Goal: Task Accomplishment & Management: Complete application form

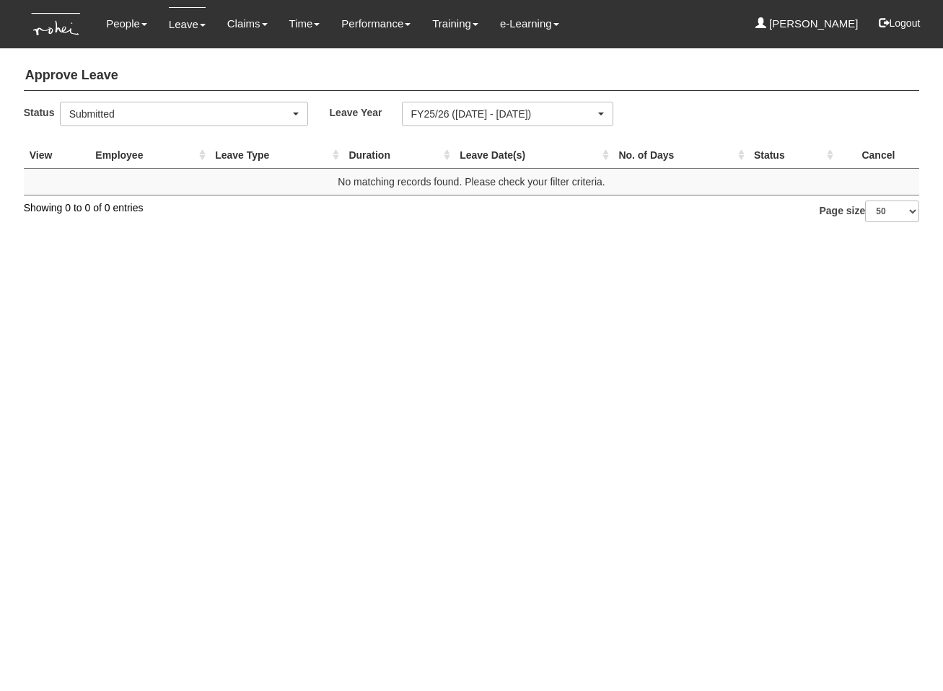
select select "50"
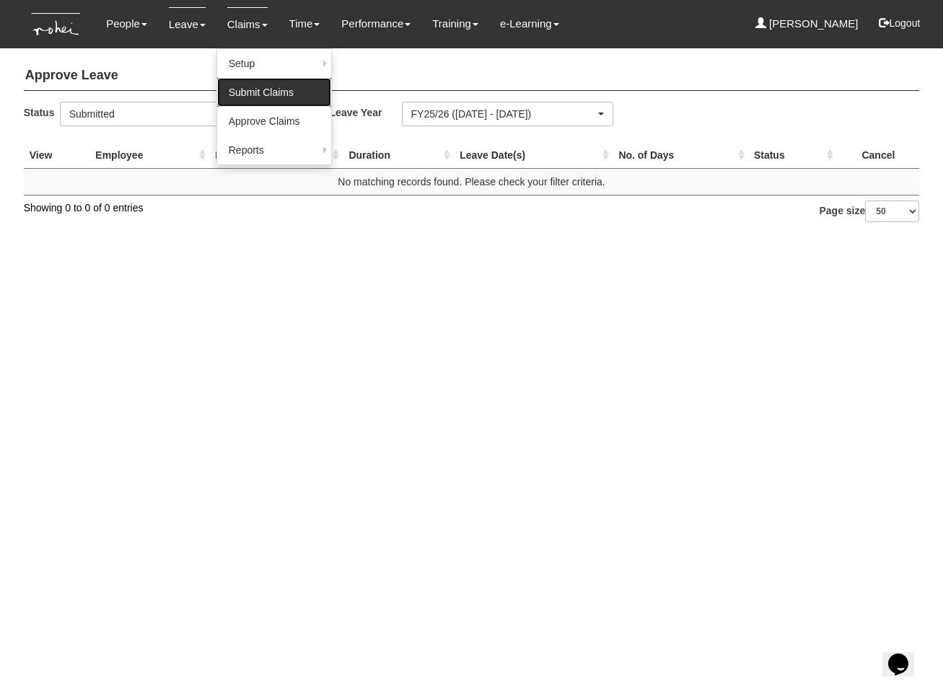
click at [257, 98] on link "Submit Claims" at bounding box center [274, 92] width 114 height 29
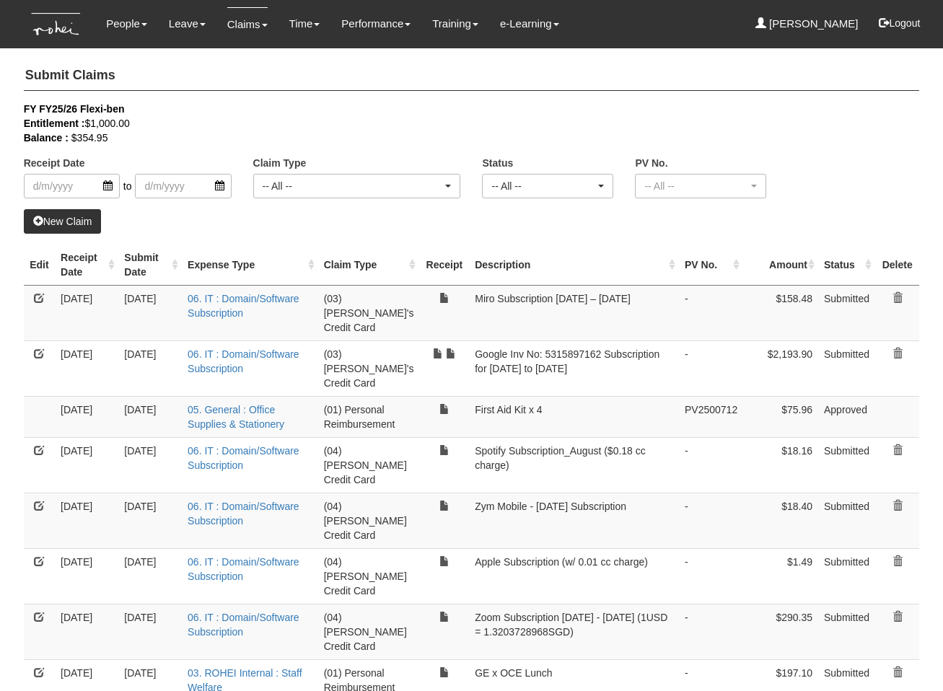
select select "50"
click at [344, 104] on div "FY FY25/26 Flexi-ben" at bounding box center [461, 109] width 874 height 14
click at [85, 219] on link "New Claim" at bounding box center [63, 221] width 78 height 25
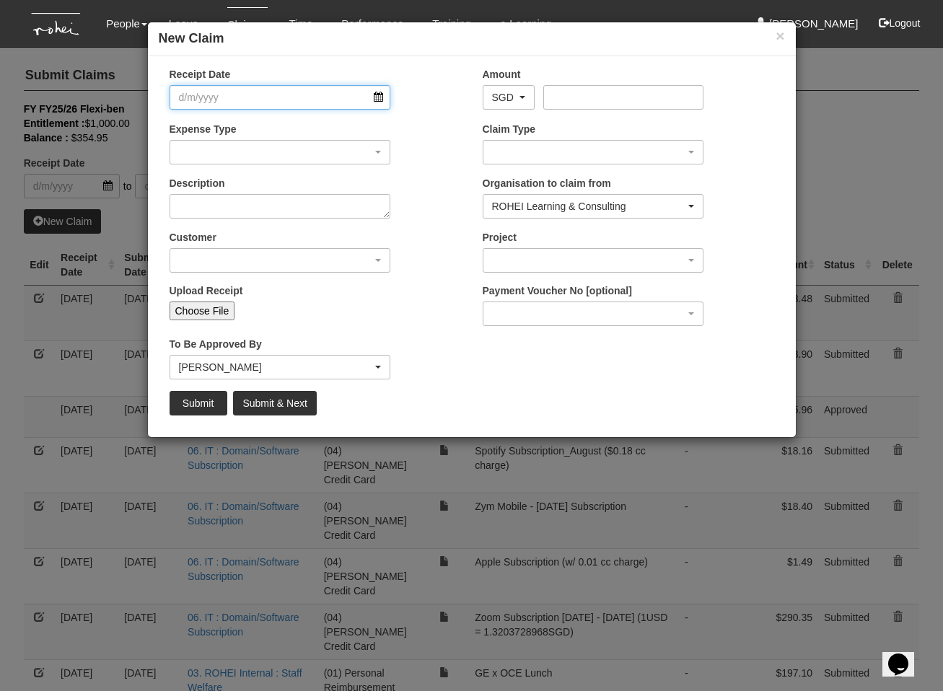
click at [256, 97] on input "Receipt Date" at bounding box center [279, 97] width 221 height 25
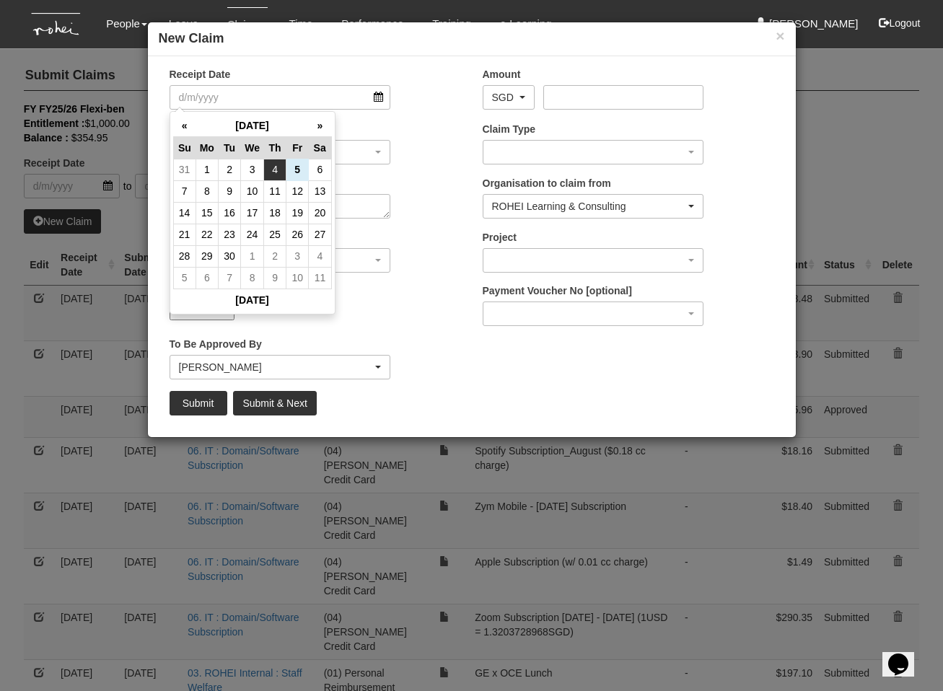
click at [281, 170] on td "4" at bounding box center [275, 170] width 22 height 22
type input "[DATE]"
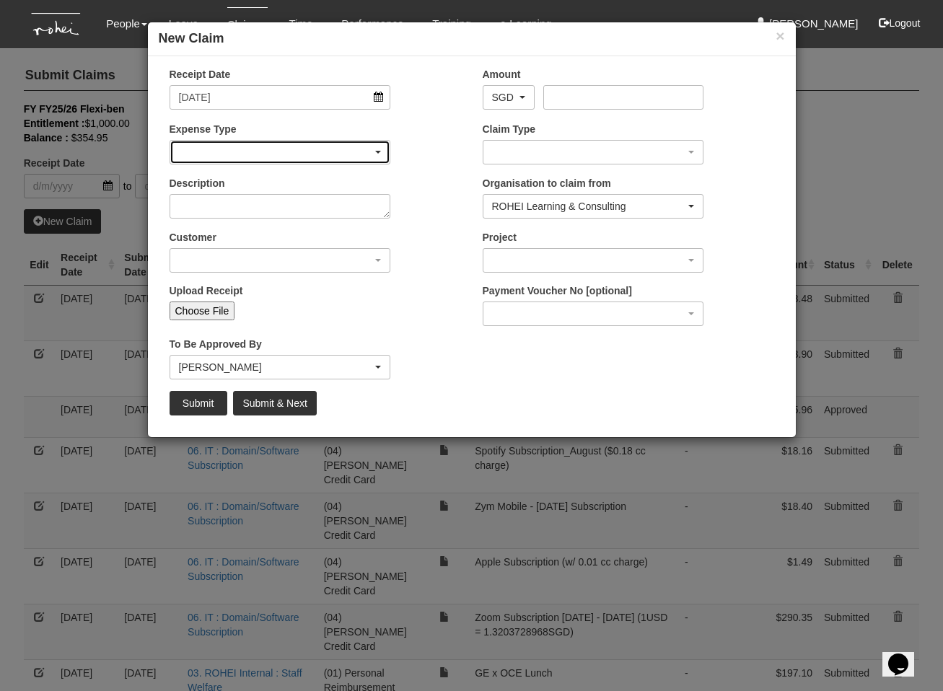
click at [271, 159] on div "button" at bounding box center [280, 152] width 220 height 23
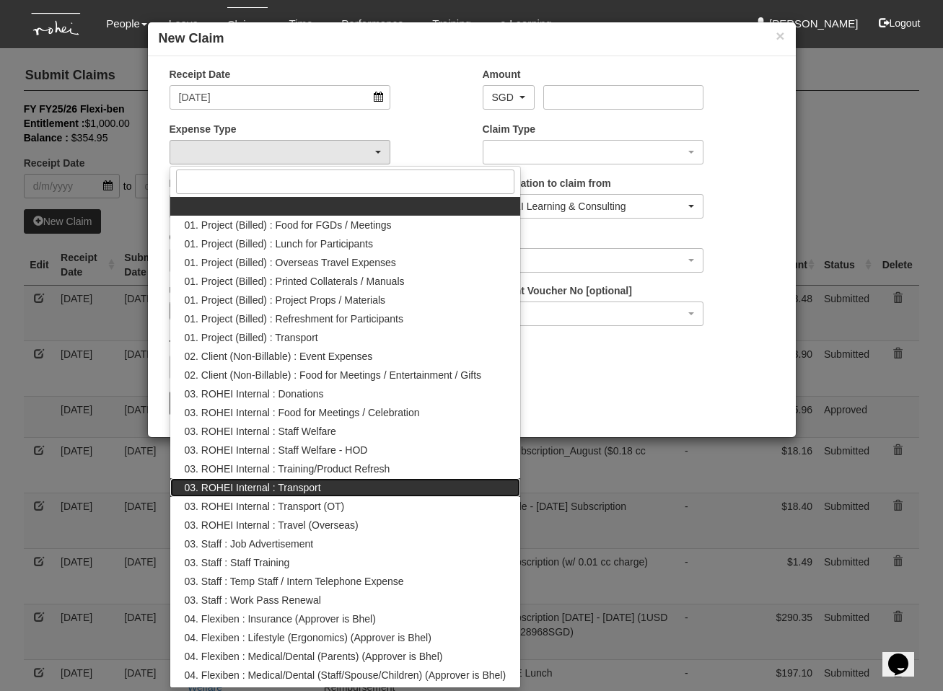
click at [320, 490] on span "03. ROHEI Internal : Transport" at bounding box center [253, 487] width 136 height 14
select select "140"
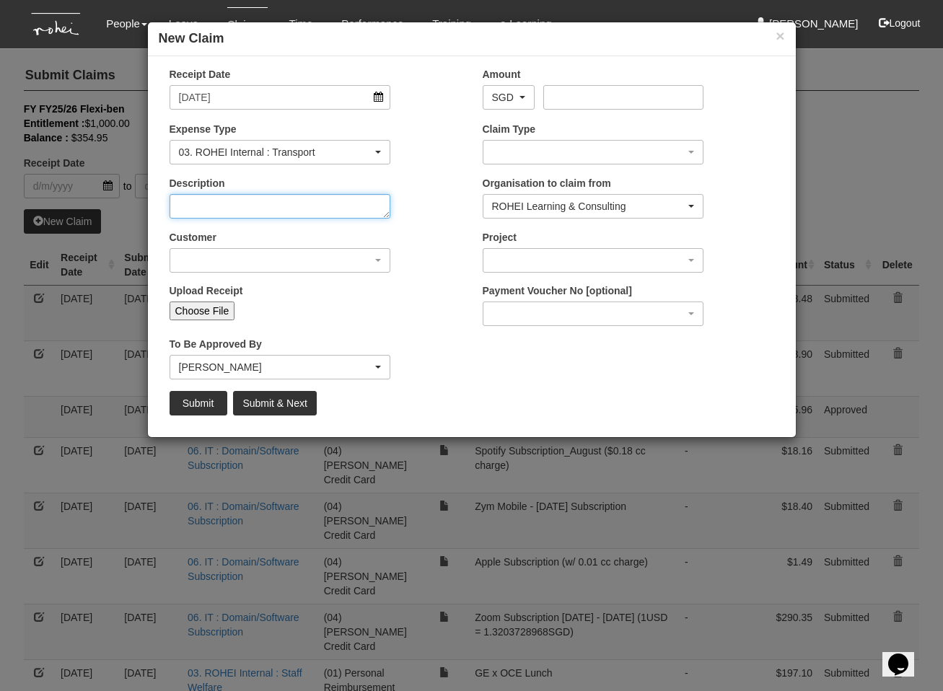
click at [239, 213] on textarea "Description" at bounding box center [279, 206] width 221 height 25
click at [240, 212] on textarea "Description" at bounding box center [279, 206] width 221 height 25
type textarea "Transport for Evening Event (Room Rental)"
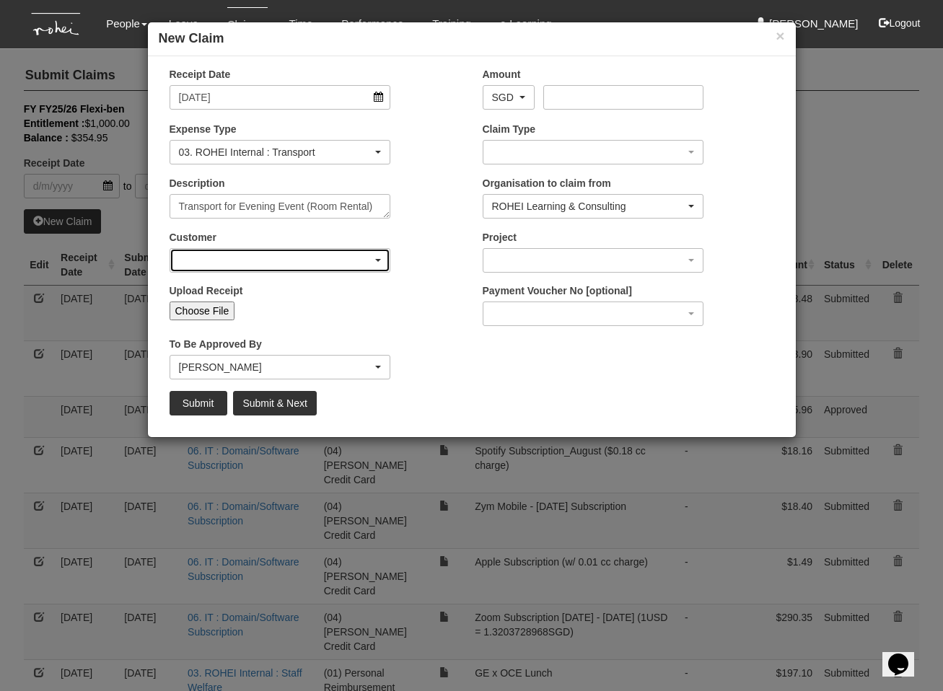
click at [237, 259] on div "button" at bounding box center [280, 260] width 220 height 23
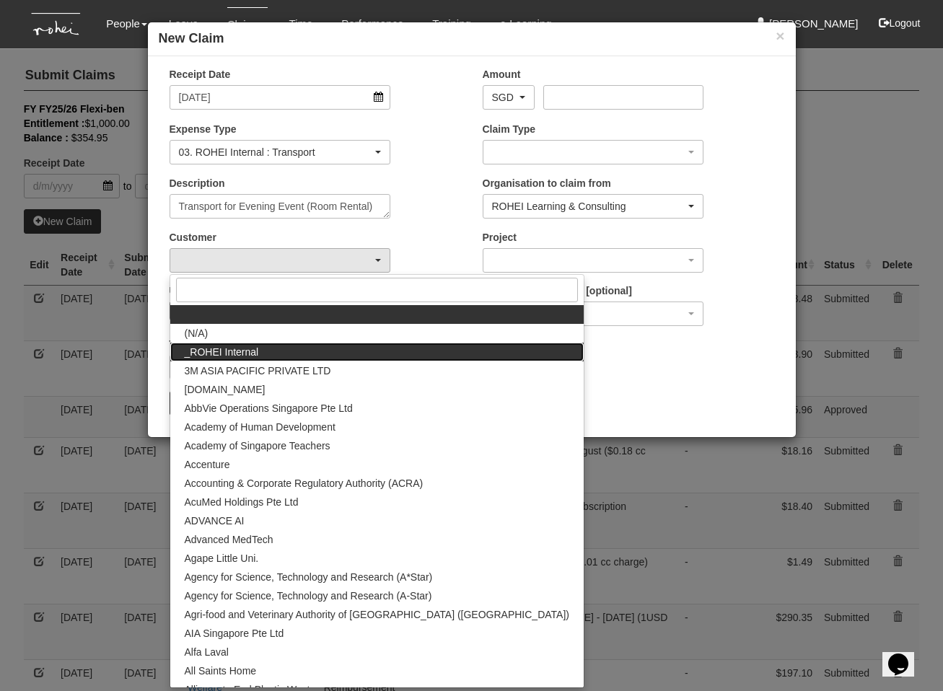
click at [244, 348] on span "_ROHEI Internal" at bounding box center [222, 352] width 74 height 14
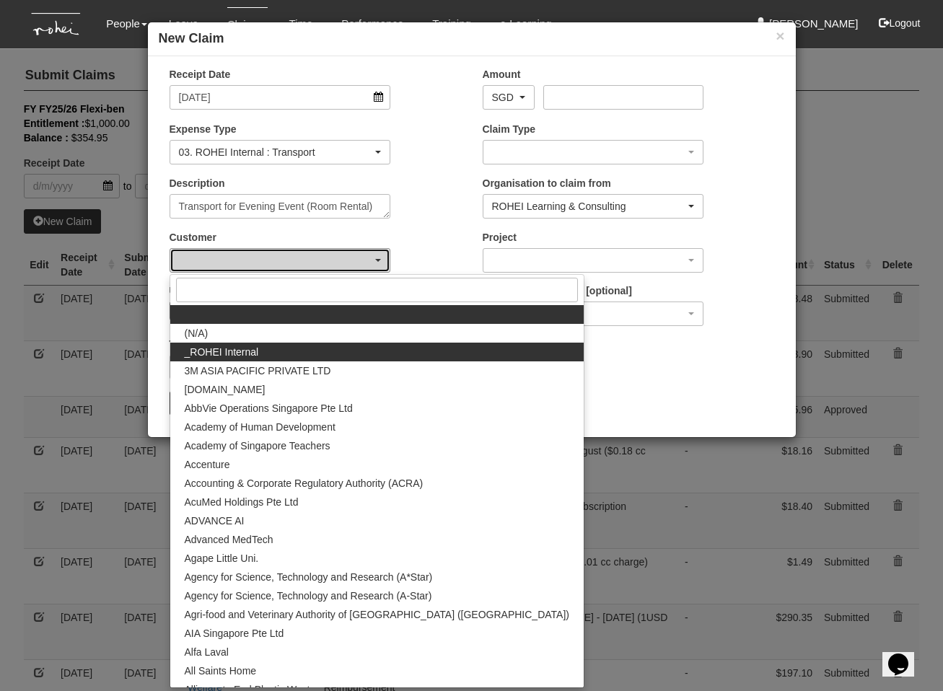
select select "397"
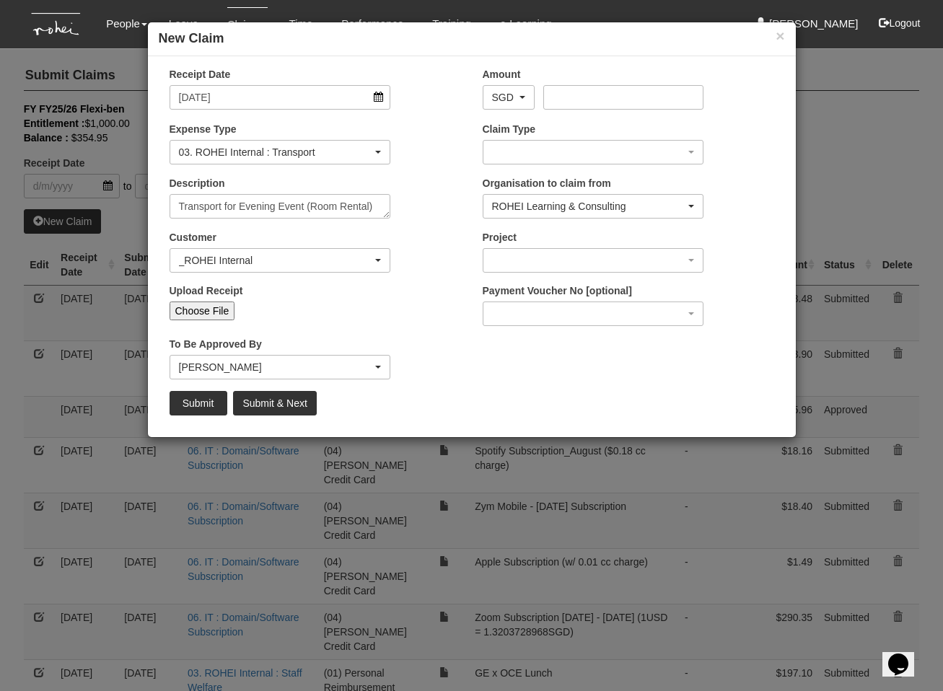
click at [203, 307] on input "Choose File" at bounding box center [202, 310] width 66 height 19
type input "C:\fakepath\Gmail - [TADA] Receipt.pdf"
type input "Choose Another File"
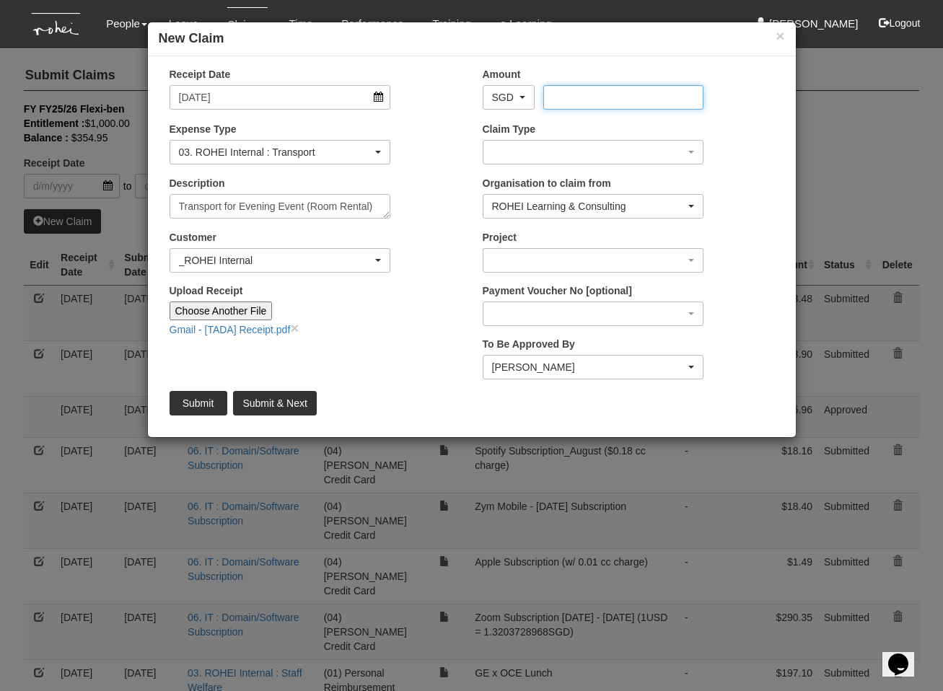
click at [582, 96] on input "Amount" at bounding box center [623, 97] width 160 height 25
type input "15.69"
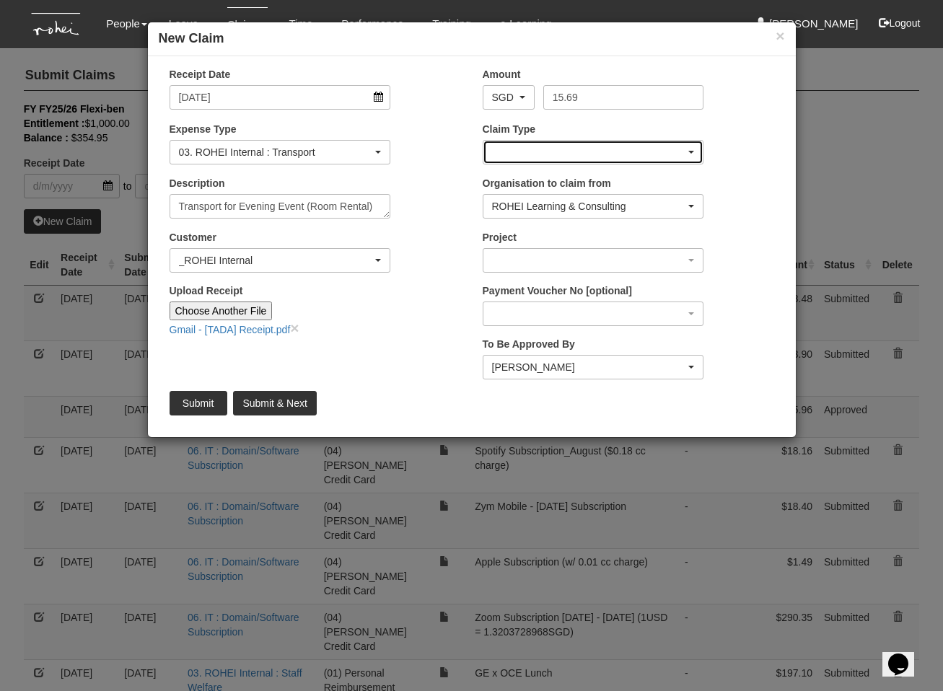
click at [589, 159] on div "button" at bounding box center [593, 152] width 220 height 23
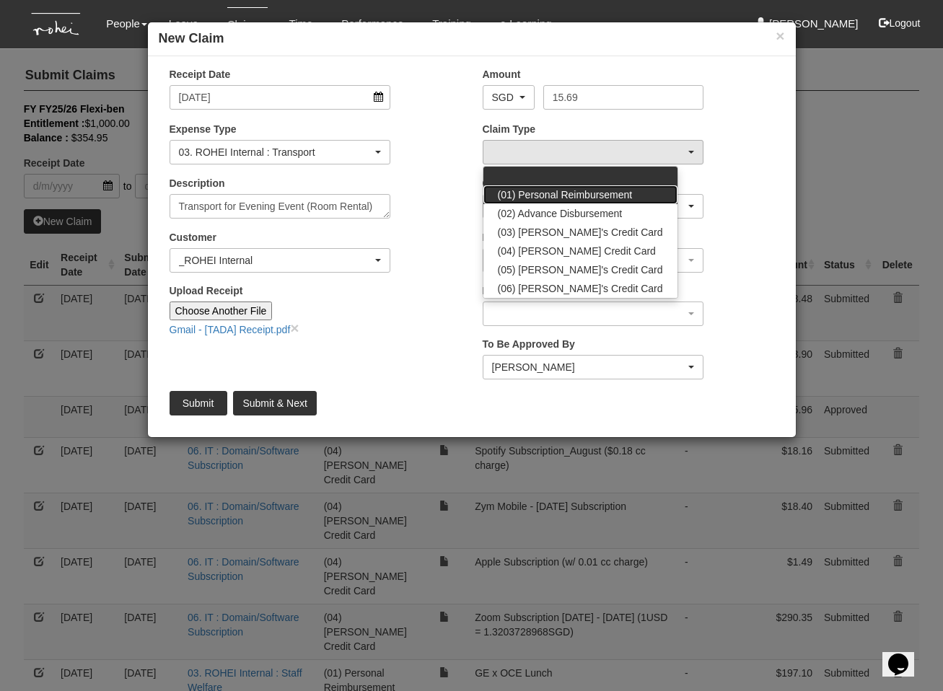
click at [567, 195] on span "(01) Personal Reimbursement" at bounding box center [565, 195] width 135 height 14
select select "14"
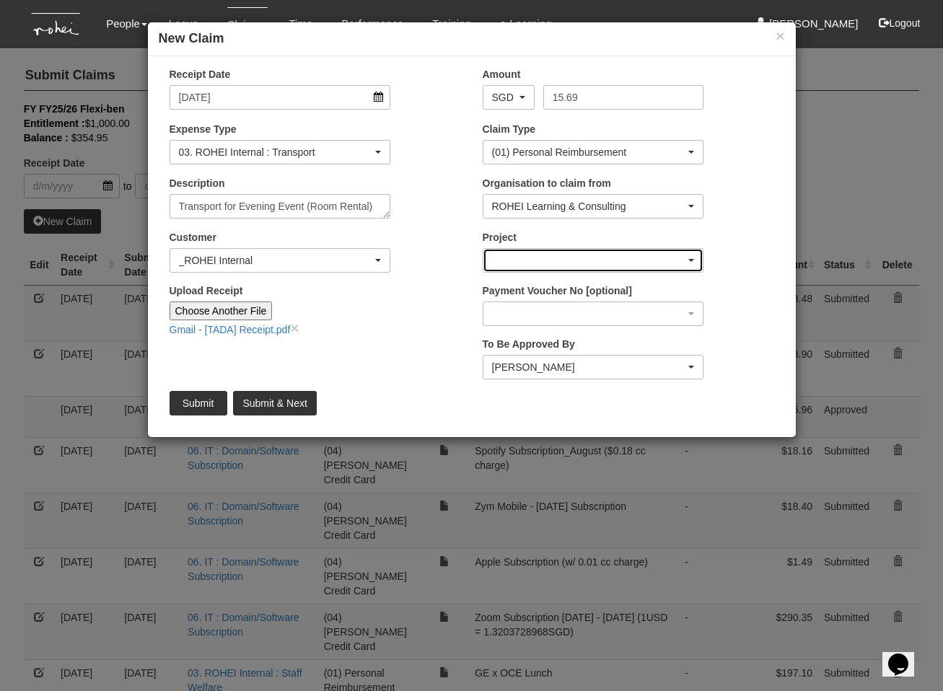
click at [552, 263] on div "button" at bounding box center [593, 260] width 220 height 23
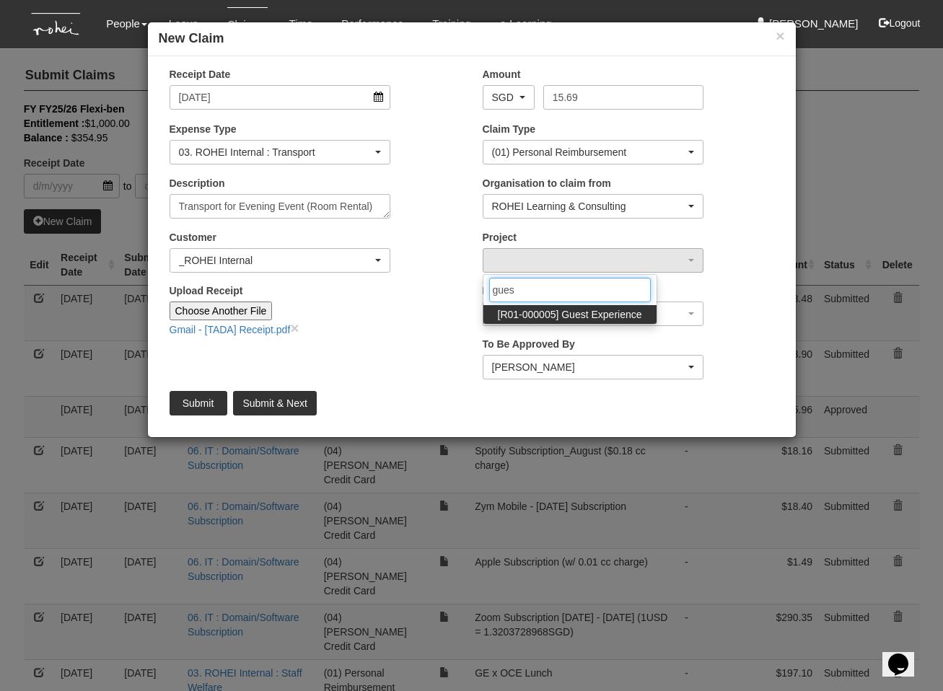
type input "guest"
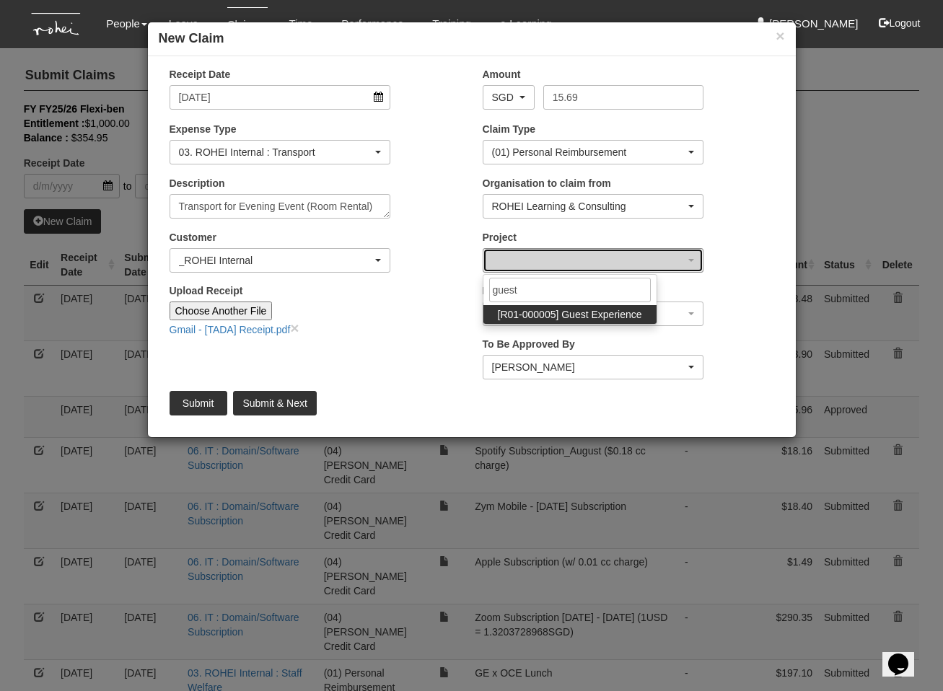
select select "1482"
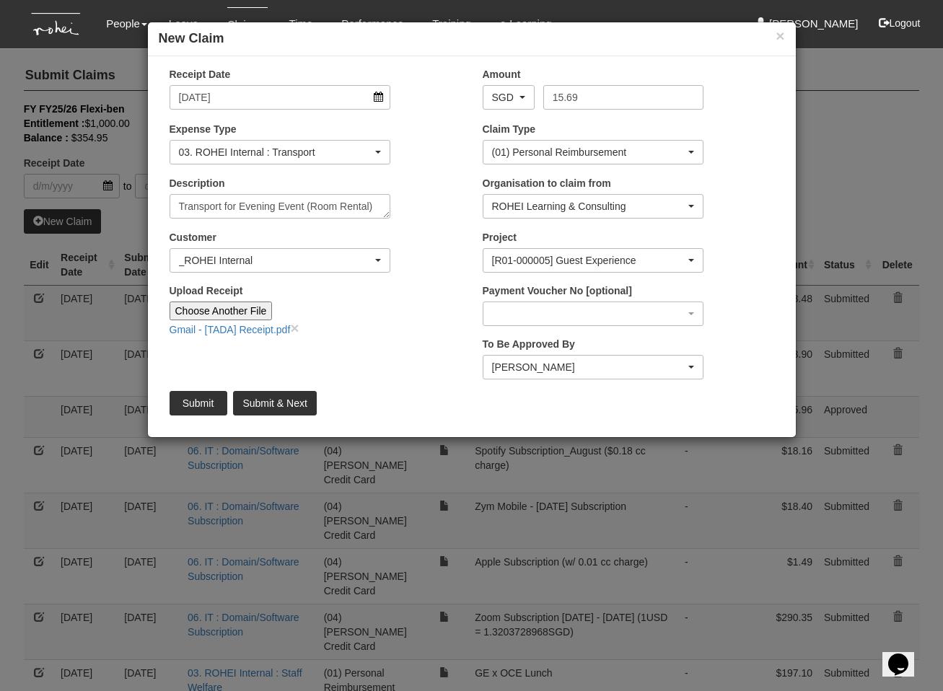
click at [431, 349] on div "Receipt Date [DATE] Amount AED AFN ALL AMD ANG AOA ARS AUD AWG AZN BAM BBD BDT …" at bounding box center [472, 246] width 648 height 359
click at [185, 397] on input "Submit" at bounding box center [198, 403] width 58 height 25
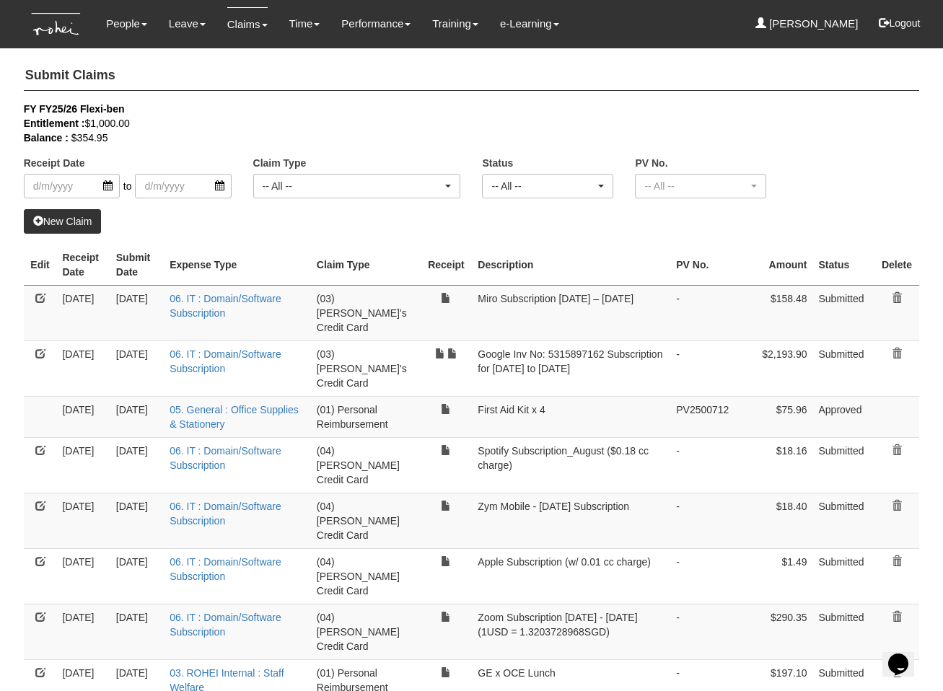
select select "50"
